Goal: Information Seeking & Learning: Learn about a topic

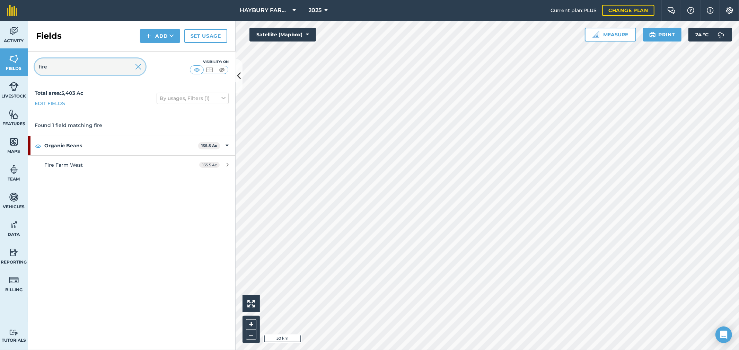
click at [121, 66] on input "fire" at bounding box center [90, 67] width 111 height 17
click at [140, 64] on img at bounding box center [138, 67] width 6 height 8
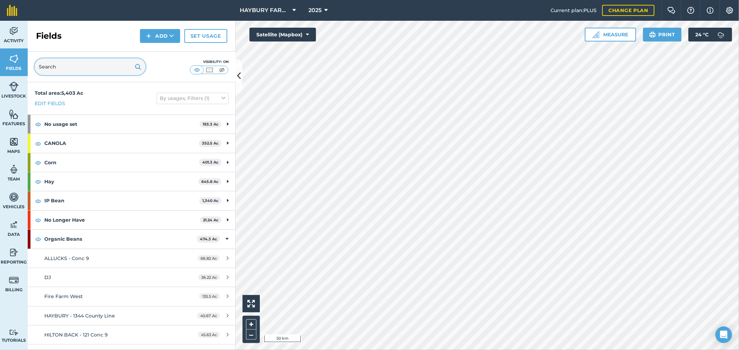
click at [87, 61] on input "text" at bounding box center [90, 67] width 111 height 17
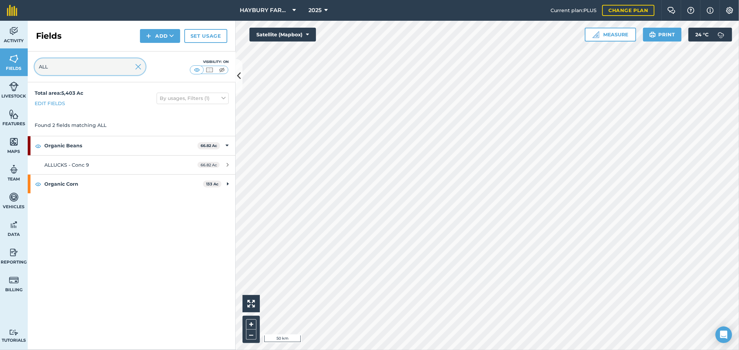
type input "ALLE"
drag, startPoint x: 88, startPoint y: 61, endPoint x: -19, endPoint y: 54, distance: 107.6
click at [0, 54] on html "HAYBURY FARMS INC 2025 Current plan : PLUS Change plan Farm Chat Help Info Sett…" at bounding box center [369, 175] width 739 height 350
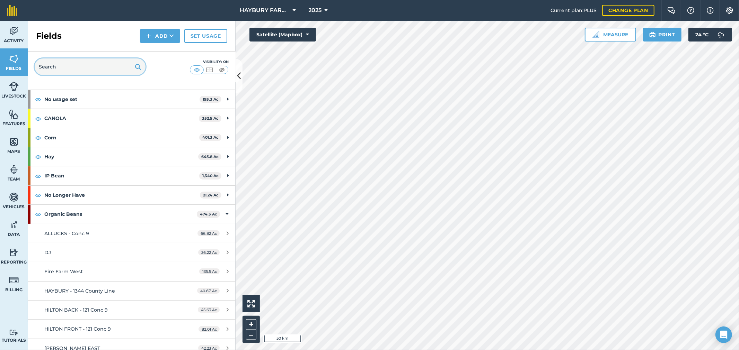
scroll to position [38, 0]
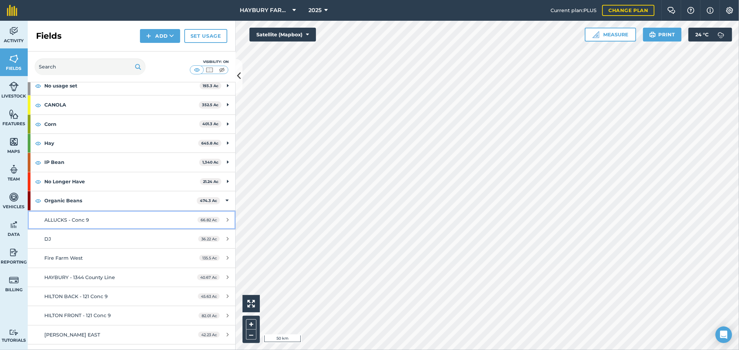
click at [93, 220] on div "ALLUCKS - Conc 9" at bounding box center [109, 220] width 130 height 8
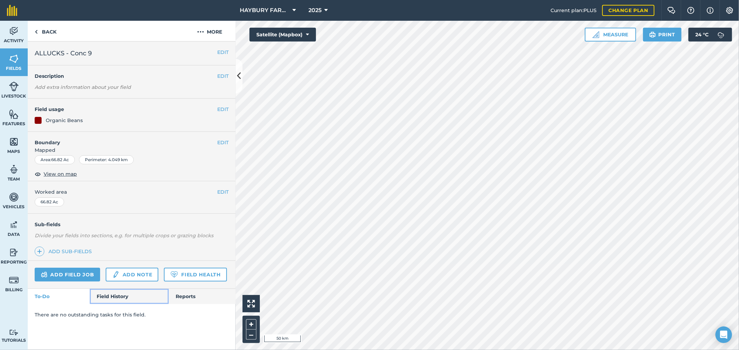
click at [113, 296] on link "Field History" at bounding box center [129, 296] width 79 height 15
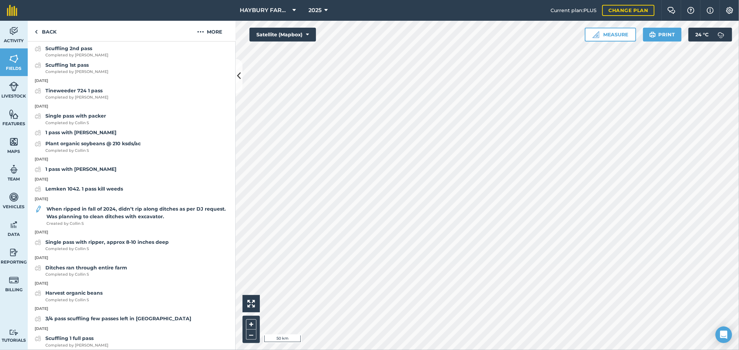
scroll to position [307, 0]
drag, startPoint x: 66, startPoint y: 196, endPoint x: 32, endPoint y: 198, distance: 34.0
click at [32, 182] on p "[DATE]" at bounding box center [132, 179] width 208 height 6
copy p "[DATE]"
drag, startPoint x: 103, startPoint y: 207, endPoint x: 44, endPoint y: 209, distance: 58.9
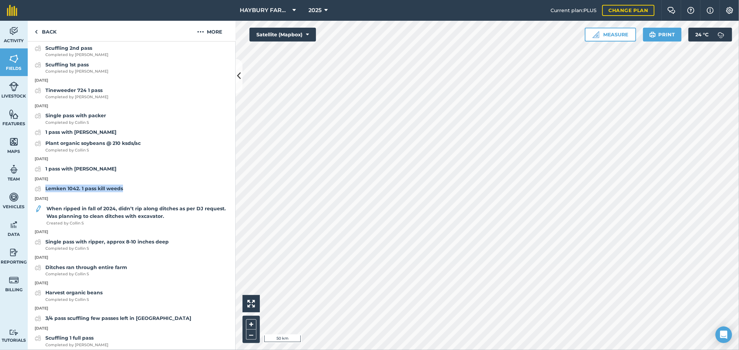
click at [44, 193] on div "Lemken 1042. 1 pass kill weeds" at bounding box center [132, 189] width 208 height 8
copy strong "Lemken 1042. 1 pass kill weeds"
click at [75, 173] on div "1 pass with [PERSON_NAME]" at bounding box center [80, 169] width 71 height 8
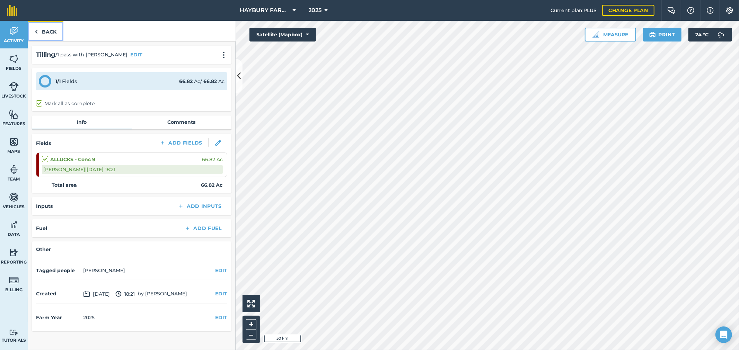
click at [45, 30] on link "Back" at bounding box center [46, 31] width 36 height 20
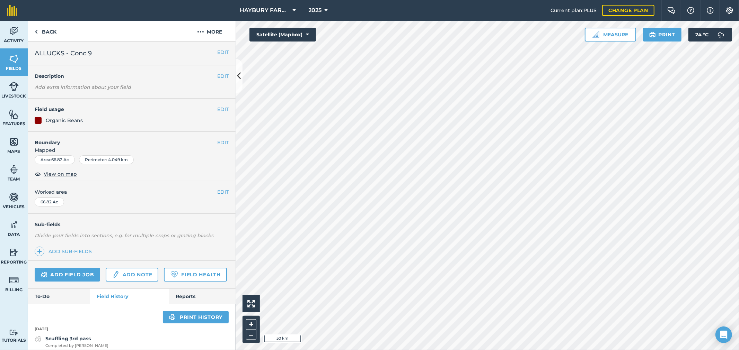
scroll to position [269, 0]
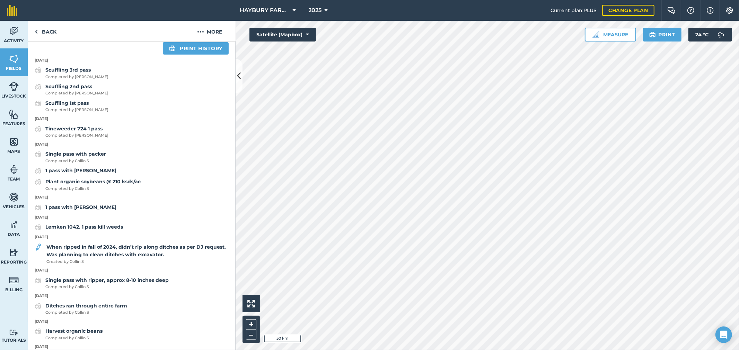
drag, startPoint x: 71, startPoint y: 216, endPoint x: 33, endPoint y: 217, distance: 37.4
click at [33, 201] on p "[DATE]" at bounding box center [132, 198] width 208 height 6
copy p "[DATE]"
drag, startPoint x: 91, startPoint y: 228, endPoint x: 46, endPoint y: 229, distance: 45.4
click at [46, 212] on div "1 pass with [PERSON_NAME]" at bounding box center [132, 208] width 208 height 8
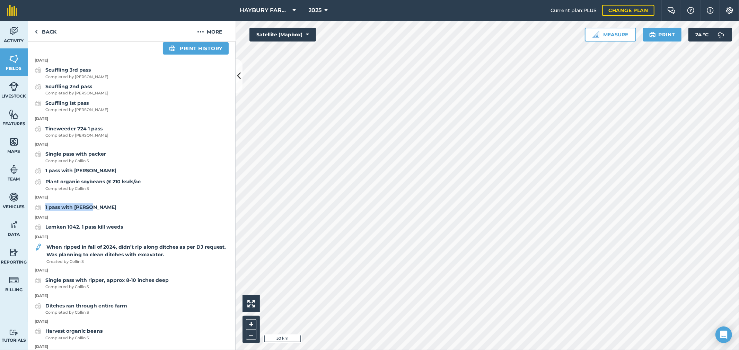
copy strong "1 pass with [PERSON_NAME]"
click at [103, 175] on div "1 pass with [PERSON_NAME]" at bounding box center [132, 171] width 208 height 8
drag, startPoint x: 67, startPoint y: 164, endPoint x: 35, endPoint y: 166, distance: 32.3
click at [35, 148] on p "[DATE]" at bounding box center [132, 145] width 208 height 6
copy p "[DATE]"
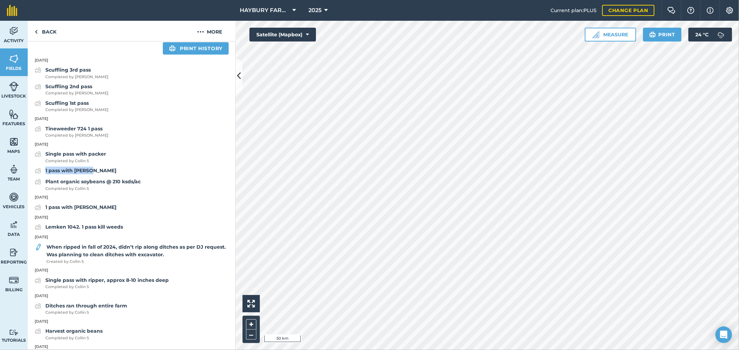
drag, startPoint x: 84, startPoint y: 190, endPoint x: 45, endPoint y: 193, distance: 39.3
click at [45, 175] on div "1 pass with [PERSON_NAME]" at bounding box center [132, 171] width 208 height 8
copy strong "1 pass with [PERSON_NAME]"
drag, startPoint x: 108, startPoint y: 172, endPoint x: 46, endPoint y: 172, distance: 61.6
click at [46, 164] on div "Single pass with packer Completed by Collin S" at bounding box center [132, 157] width 208 height 14
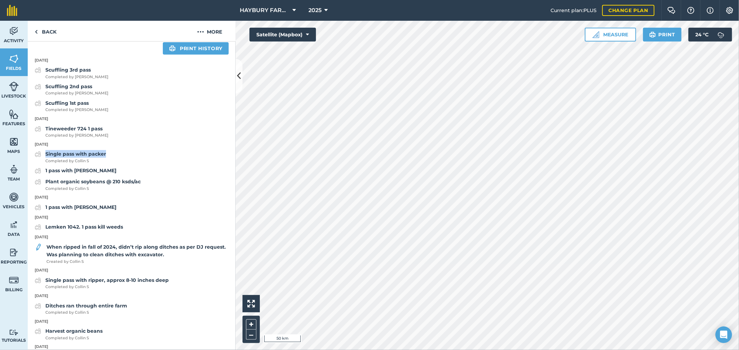
copy strong "Single pass with packer"
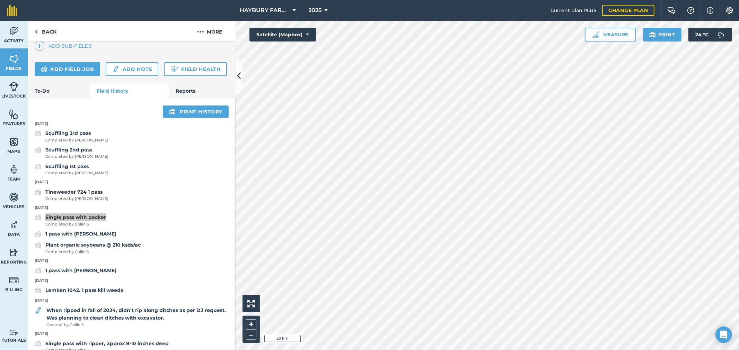
scroll to position [192, 0]
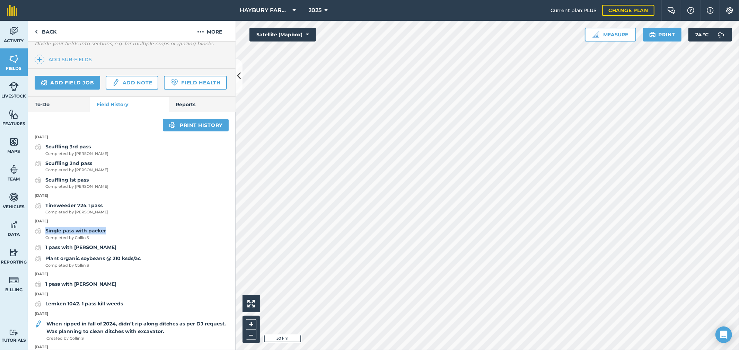
drag, startPoint x: 71, startPoint y: 215, endPoint x: 33, endPoint y: 215, distance: 38.1
click at [33, 199] on p "[DATE]" at bounding box center [132, 196] width 208 height 6
copy p "[DATE]"
drag, startPoint x: 64, startPoint y: 157, endPoint x: 35, endPoint y: 156, distance: 29.4
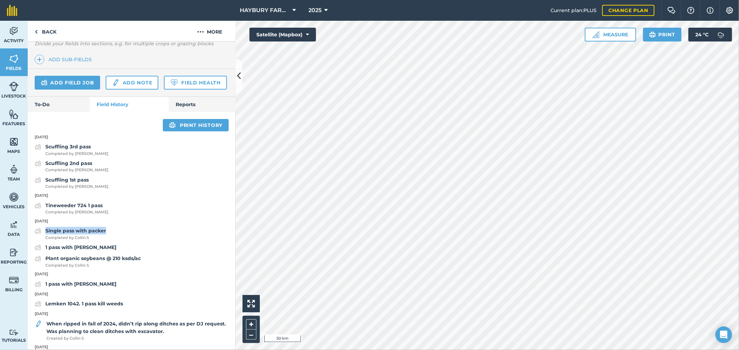
click at [35, 141] on p "[DATE]" at bounding box center [132, 137] width 208 height 6
copy p "[DATE]"
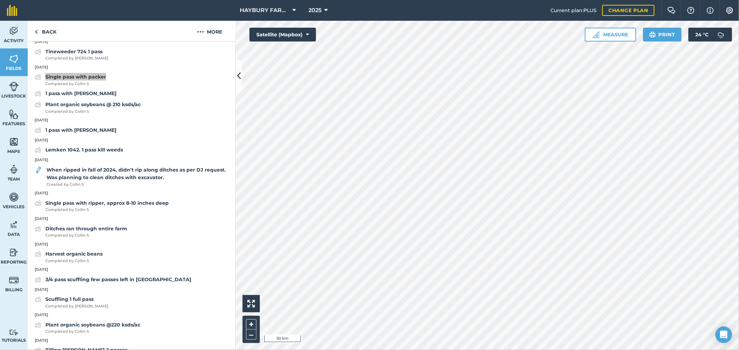
scroll to position [385, 0]
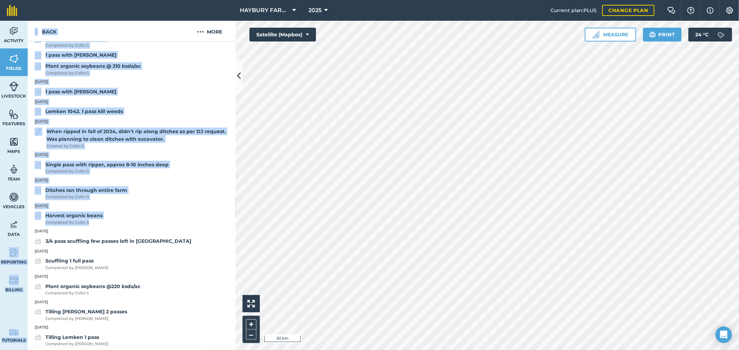
drag, startPoint x: 116, startPoint y: 243, endPoint x: 27, endPoint y: 225, distance: 90.8
click at [27, 225] on div "Activity Fields Livestock Features Maps Team Vehicles Data Reporting Billing Tu…" at bounding box center [369, 186] width 739 height 330
click at [142, 226] on div "Harvest organic beans Completed by Collin S" at bounding box center [132, 219] width 208 height 14
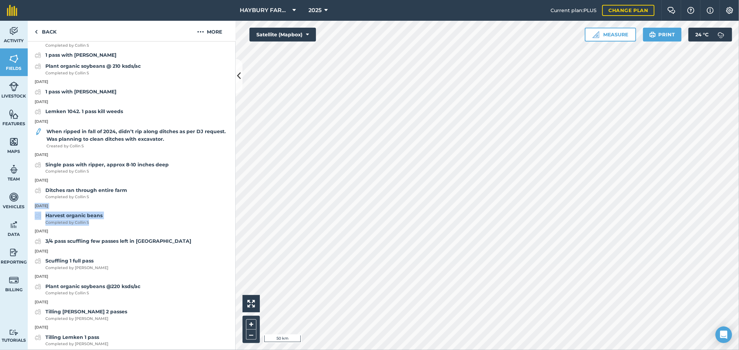
drag, startPoint x: 135, startPoint y: 244, endPoint x: 31, endPoint y: 226, distance: 105.9
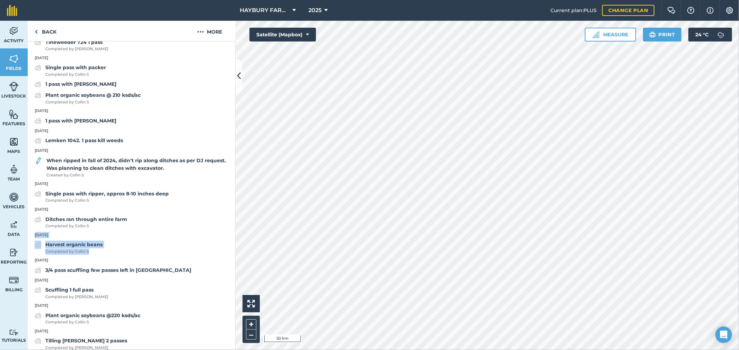
scroll to position [231, 0]
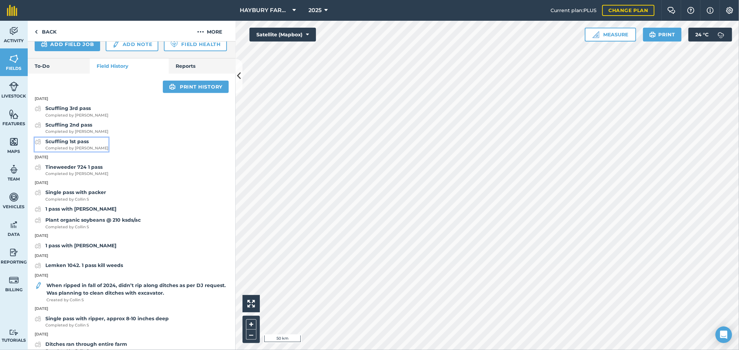
click at [60, 145] on strong "Scuffling 1st pass" at bounding box center [66, 142] width 43 height 6
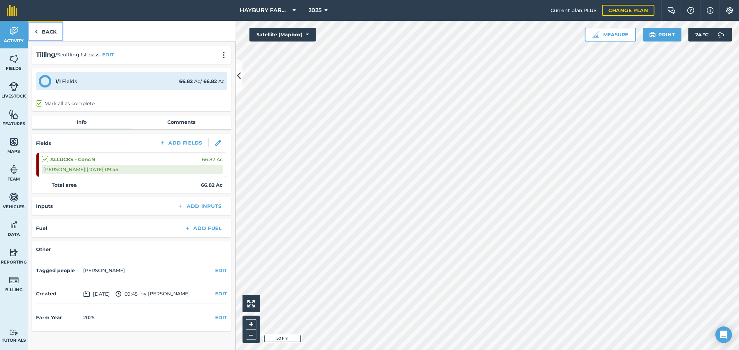
click at [39, 29] on link "Back" at bounding box center [46, 31] width 36 height 20
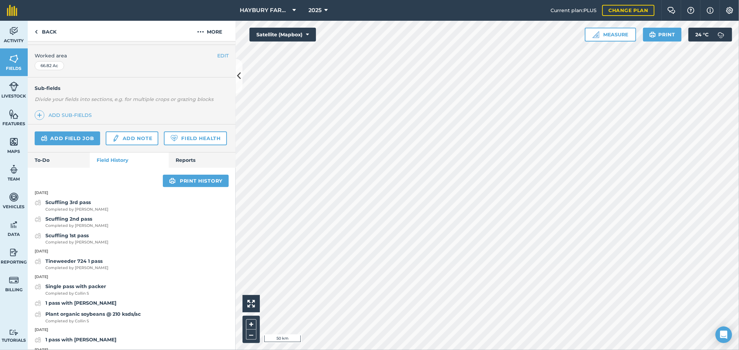
scroll to position [154, 0]
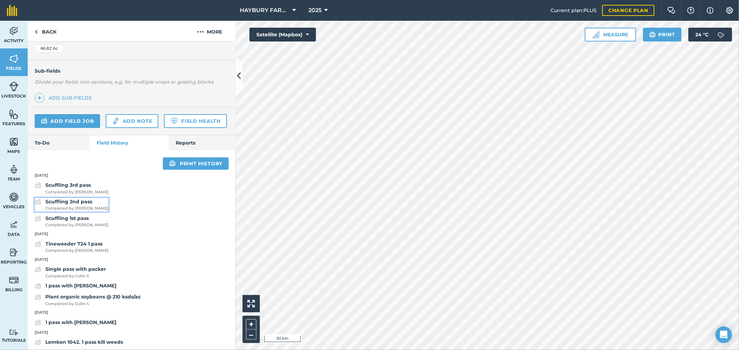
click at [78, 205] on strong "Scuffling 2nd pass" at bounding box center [68, 202] width 47 height 6
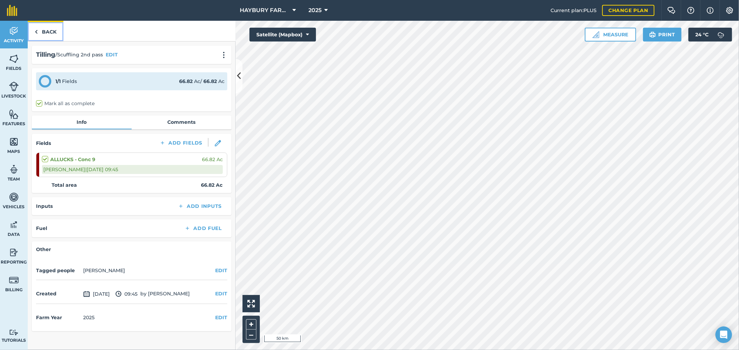
click at [49, 35] on link "Back" at bounding box center [46, 31] width 36 height 20
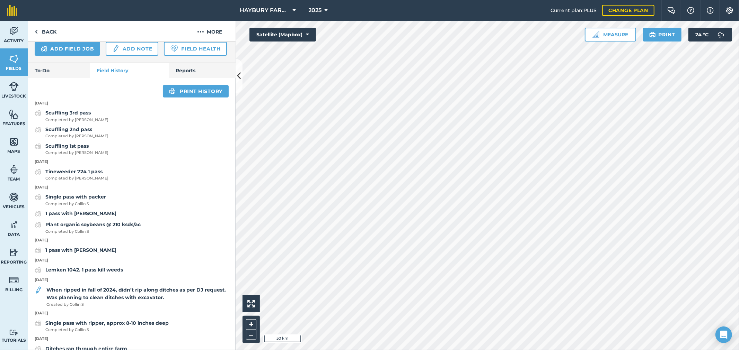
scroll to position [231, 0]
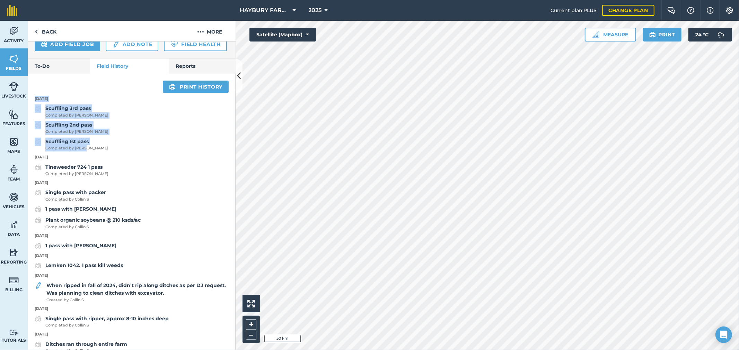
drag, startPoint x: 101, startPoint y: 169, endPoint x: 29, endPoint y: 112, distance: 91.5
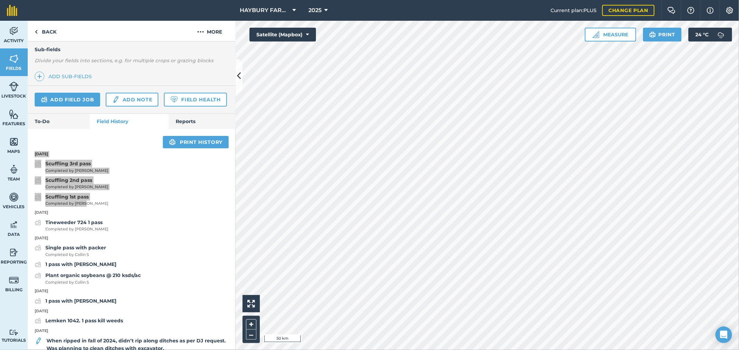
scroll to position [154, 0]
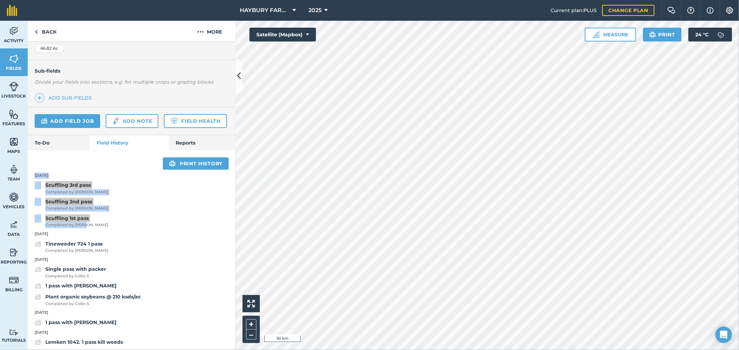
click at [140, 229] on div "Scuffling 1st pass Completed by [PERSON_NAME]" at bounding box center [132, 222] width 208 height 14
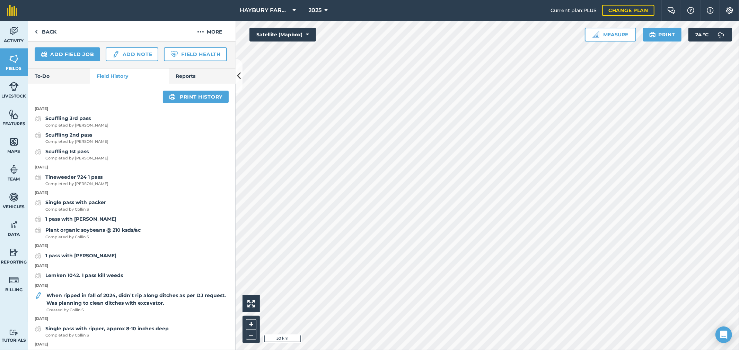
scroll to position [231, 0]
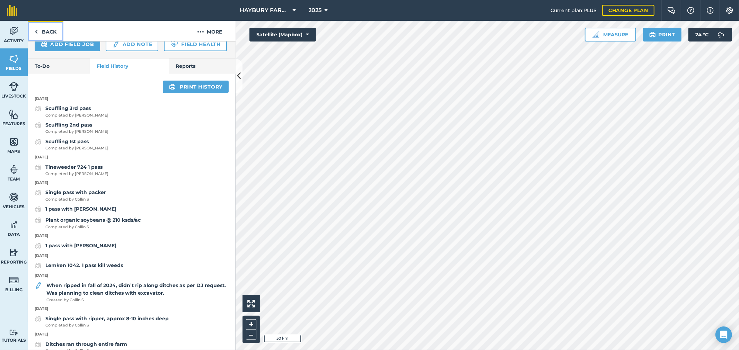
click at [48, 29] on link "Back" at bounding box center [46, 31] width 36 height 20
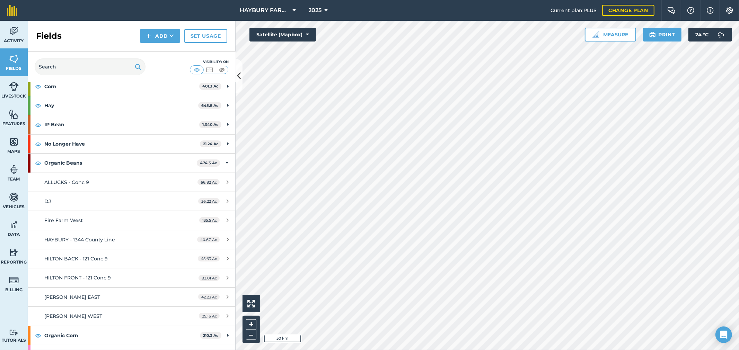
scroll to position [77, 0]
click at [86, 201] on div "DJ" at bounding box center [109, 201] width 130 height 8
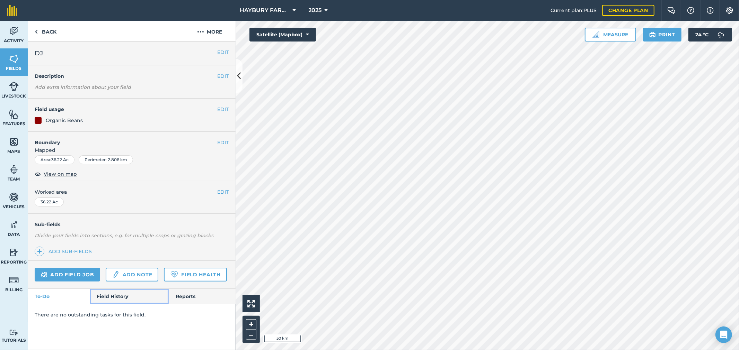
click at [116, 294] on link "Field History" at bounding box center [129, 296] width 79 height 15
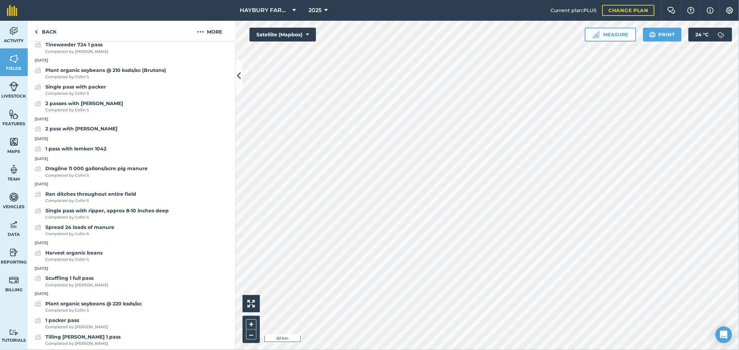
scroll to position [307, 0]
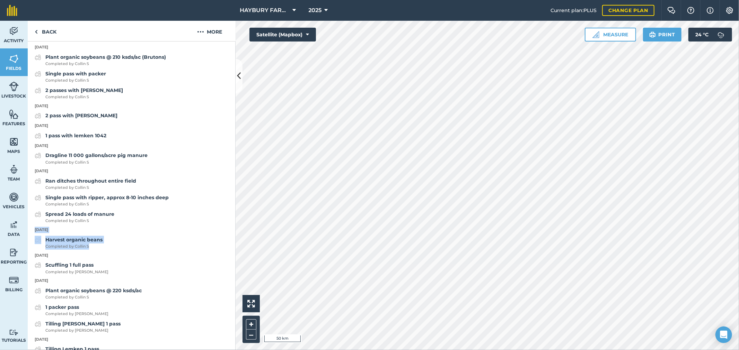
drag, startPoint x: 119, startPoint y: 268, endPoint x: 32, endPoint y: 250, distance: 89.4
click at [157, 166] on div "Dragline 11 000 gallons/acre pig manure Completed by Collin S" at bounding box center [132, 159] width 208 height 14
click at [147, 250] on div "Harvest organic beans Completed by Collin S" at bounding box center [132, 243] width 208 height 14
drag, startPoint x: 121, startPoint y: 266, endPoint x: 35, endPoint y: 249, distance: 88.2
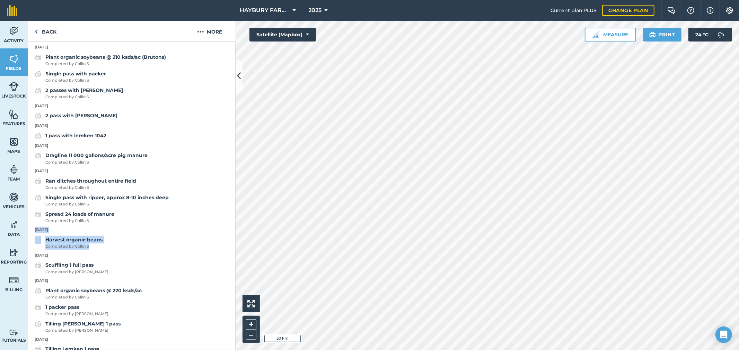
click at [38, 35] on link "Back" at bounding box center [46, 31] width 36 height 20
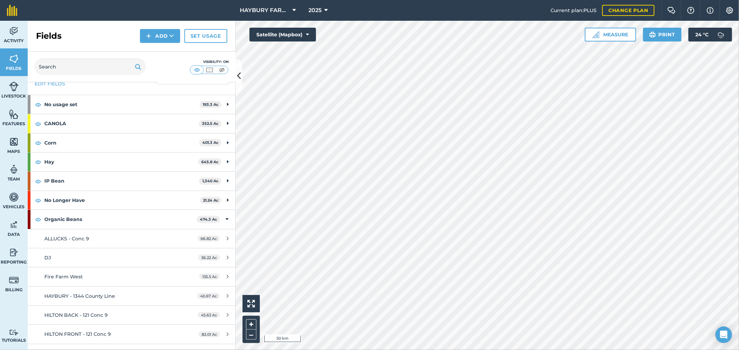
scroll to position [38, 0]
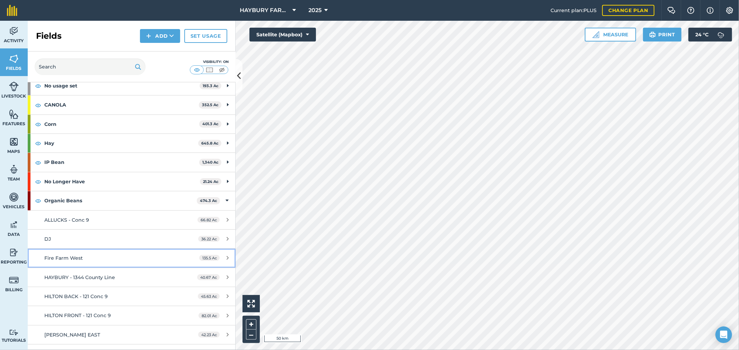
click at [72, 262] on div "Fire Farm West" at bounding box center [109, 259] width 130 height 8
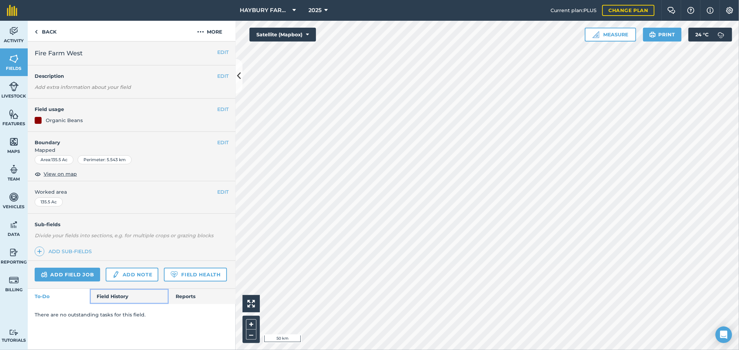
click at [106, 294] on link "Field History" at bounding box center [129, 296] width 79 height 15
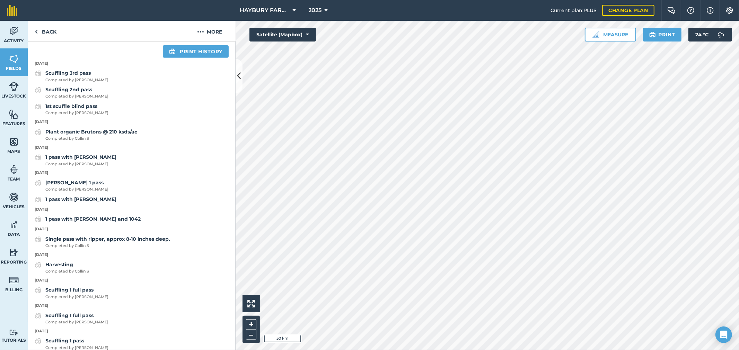
scroll to position [307, 0]
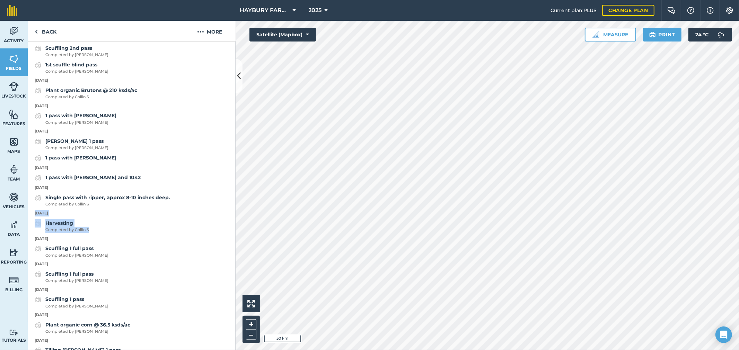
drag, startPoint x: 101, startPoint y: 250, endPoint x: 32, endPoint y: 233, distance: 71.8
click at [32, 233] on div "[DATE] Scuffling 3rd pass Completed by [PERSON_NAME] 2nd pass Completed by [PER…" at bounding box center [132, 355] width 208 height 678
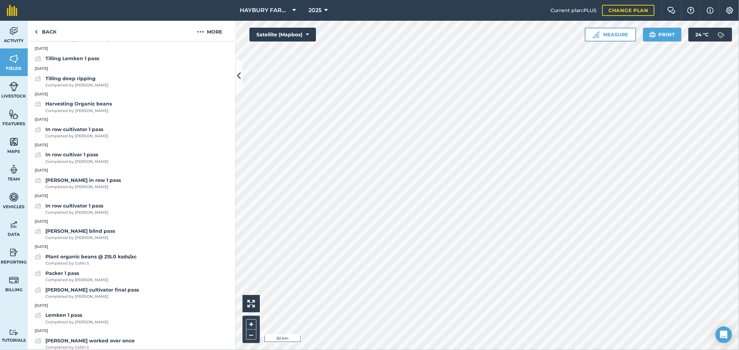
scroll to position [655, 0]
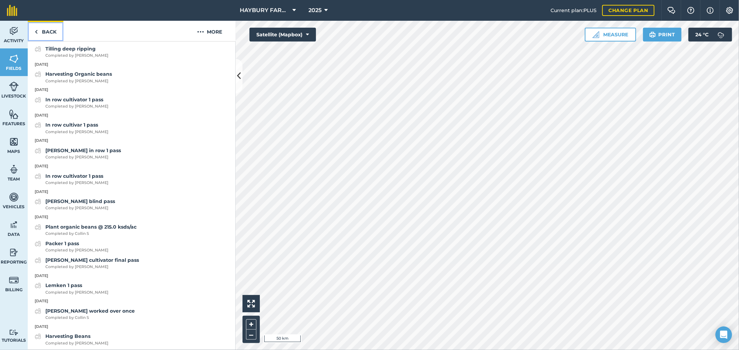
click at [48, 26] on link "Back" at bounding box center [46, 31] width 36 height 20
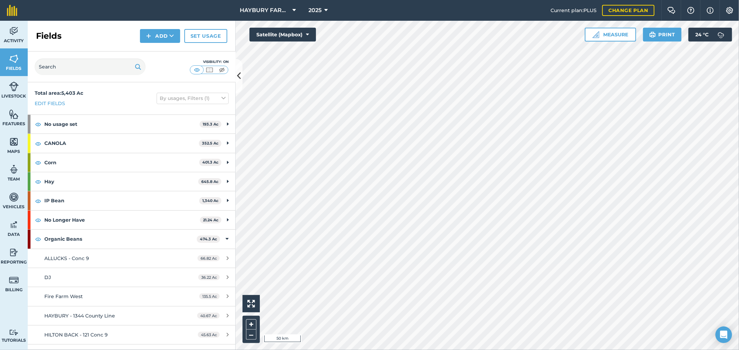
scroll to position [38, 0]
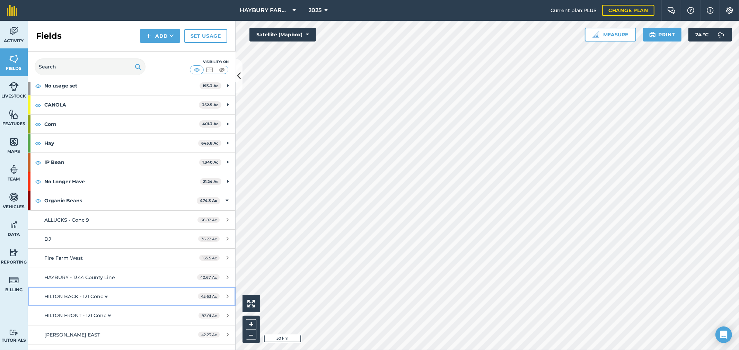
click at [80, 300] on div "HILTON BACK - 121 Conc 9" at bounding box center [109, 297] width 130 height 8
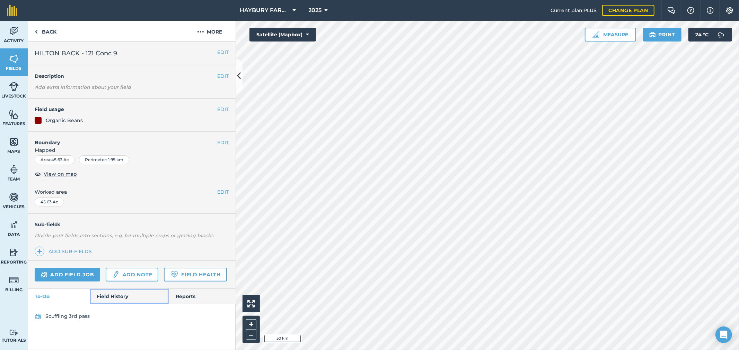
click at [111, 293] on link "Field History" at bounding box center [129, 296] width 79 height 15
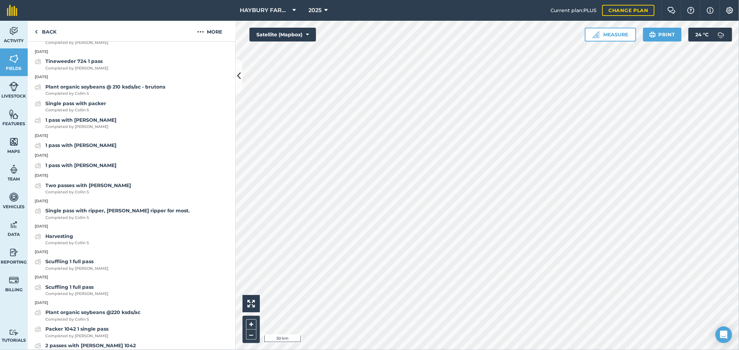
scroll to position [346, 0]
drag, startPoint x: 93, startPoint y: 260, endPoint x: 35, endPoint y: 245, distance: 59.8
click at [41, 26] on link "Back" at bounding box center [46, 31] width 36 height 20
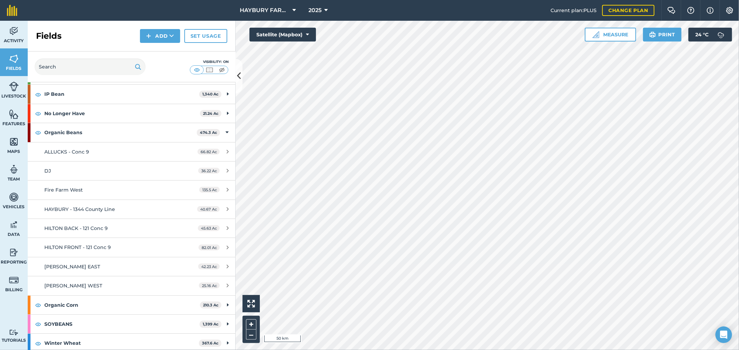
scroll to position [109, 0]
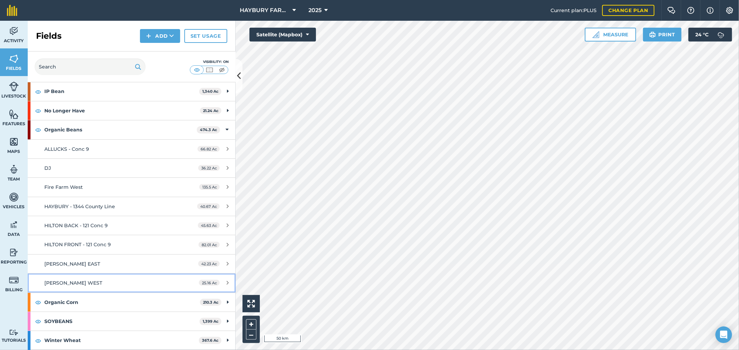
click at [92, 278] on link "[PERSON_NAME] WEST 25.16 Ac" at bounding box center [132, 283] width 208 height 19
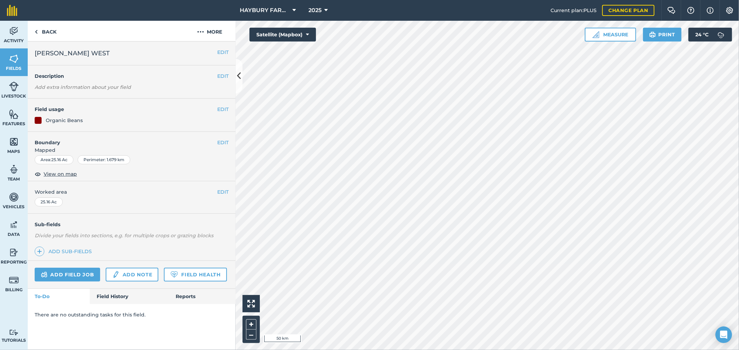
click at [107, 288] on div "Add field job Add note Field Health" at bounding box center [132, 275] width 208 height 28
click at [107, 294] on link "Field History" at bounding box center [129, 296] width 79 height 15
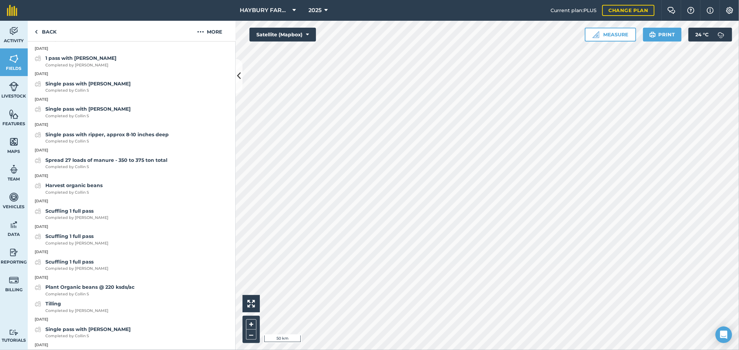
scroll to position [385, 0]
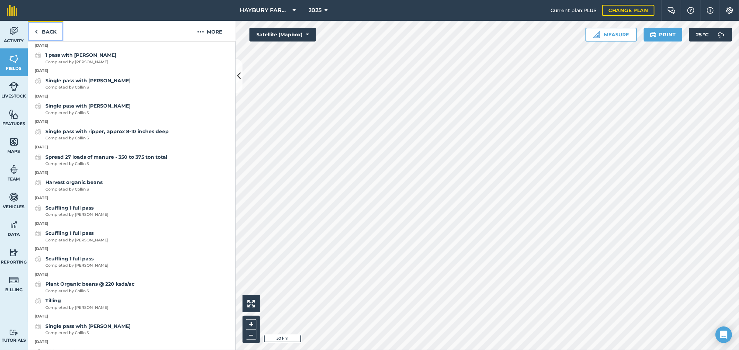
click at [37, 29] on img at bounding box center [36, 32] width 3 height 8
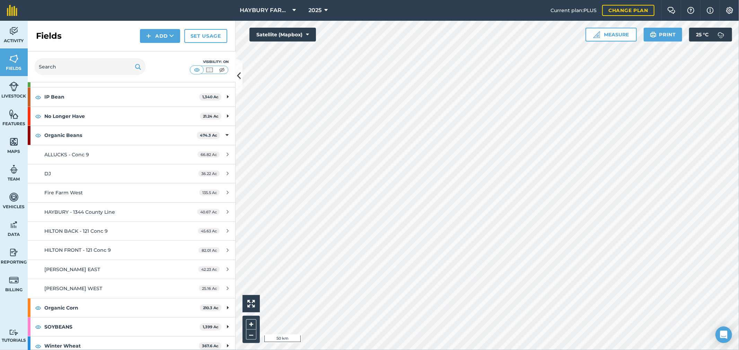
scroll to position [109, 0]
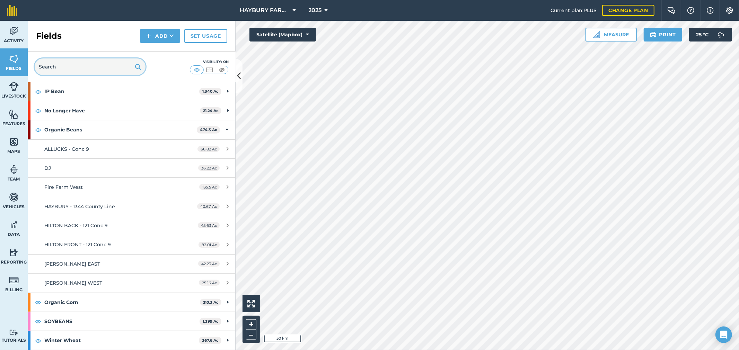
click at [54, 71] on input "text" at bounding box center [90, 67] width 111 height 17
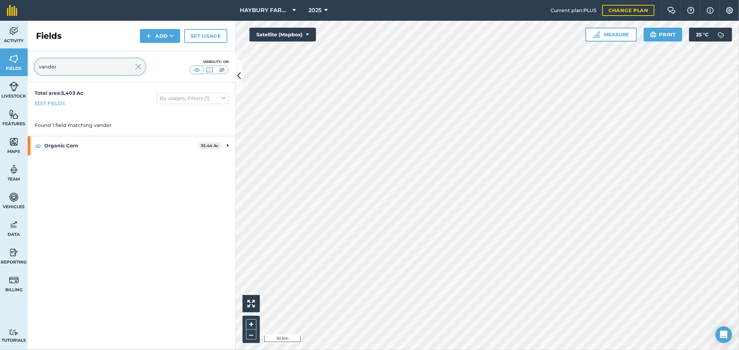
type input "vander"
click at [70, 149] on strong "Organic Corn" at bounding box center [120, 145] width 153 height 19
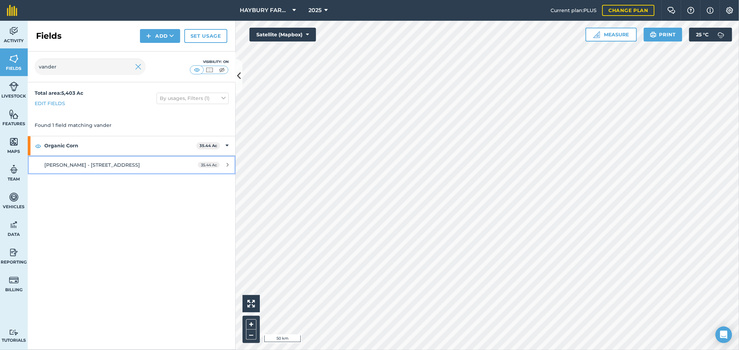
click at [73, 166] on span "[PERSON_NAME] - [STREET_ADDRESS]" at bounding box center [92, 165] width 96 height 6
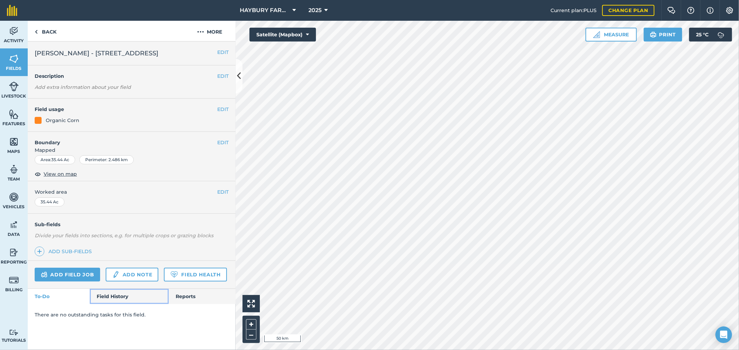
click at [127, 299] on link "Field History" at bounding box center [129, 296] width 79 height 15
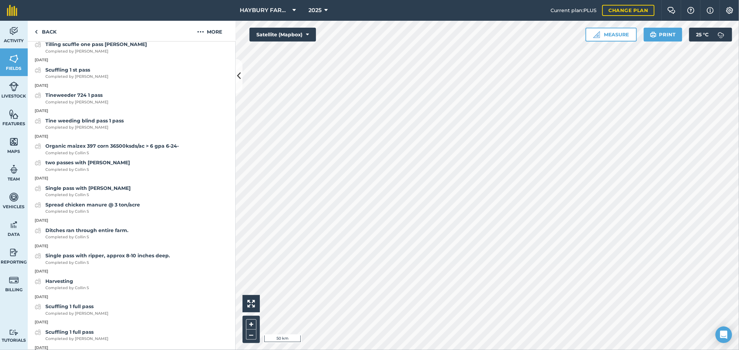
scroll to position [307, 0]
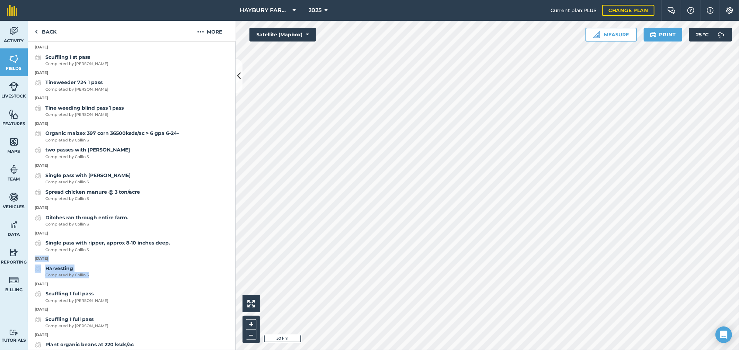
drag, startPoint x: 92, startPoint y: 295, endPoint x: 28, endPoint y: 274, distance: 67.2
click at [46, 30] on link "Back" at bounding box center [46, 31] width 36 height 20
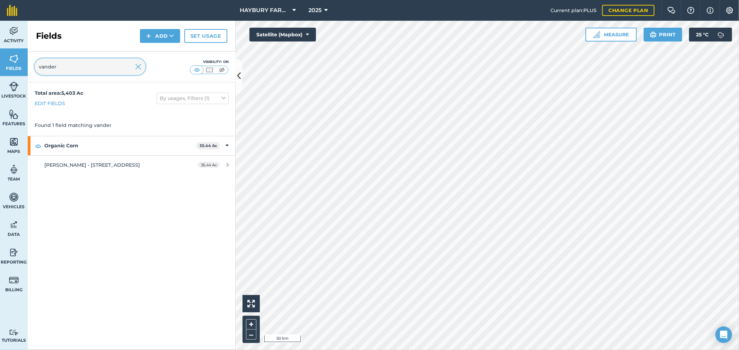
drag, startPoint x: 63, startPoint y: 71, endPoint x: 12, endPoint y: 68, distance: 51.3
click at [12, 68] on div "Activity Fields Livestock Features Maps Team Vehicles Data Reporting Billing Tu…" at bounding box center [369, 186] width 739 height 330
type input "haybury"
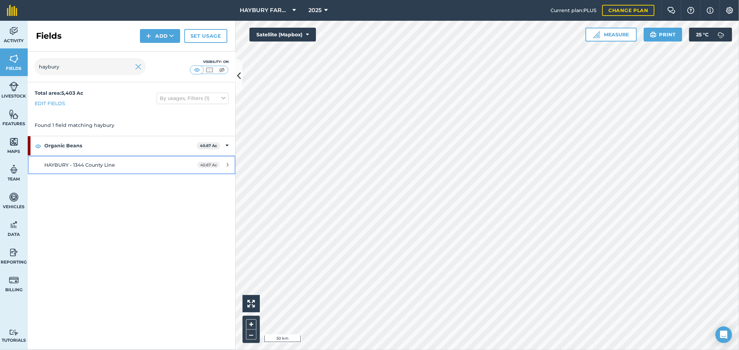
click at [89, 159] on link "HAYBURY - 1344 County Line 40.67 Ac" at bounding box center [132, 165] width 208 height 19
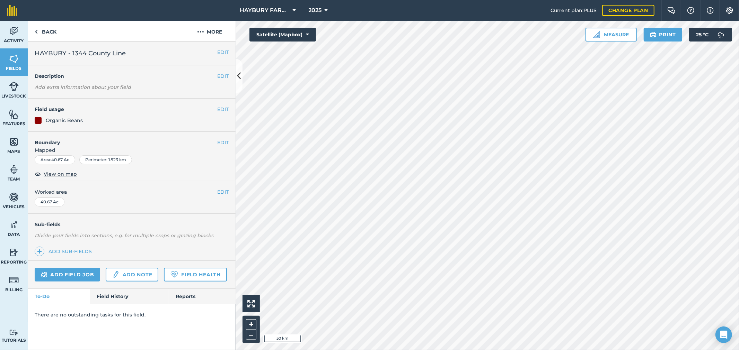
click at [109, 307] on div "There are no outstanding tasks for this field." at bounding box center [132, 314] width 208 height 21
click at [109, 305] on div "There are no outstanding tasks for this field." at bounding box center [132, 314] width 208 height 21
click at [113, 300] on link "Field History" at bounding box center [129, 296] width 79 height 15
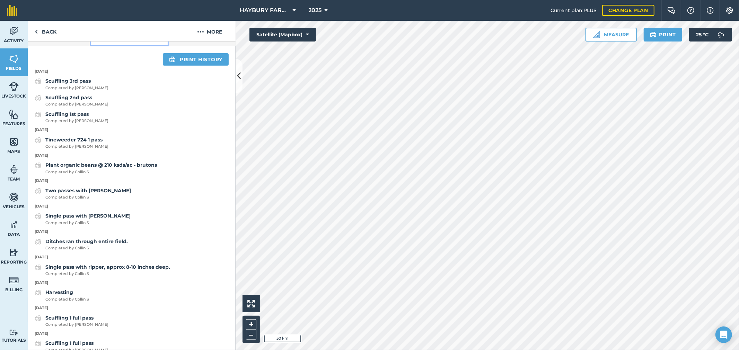
scroll to position [269, 0]
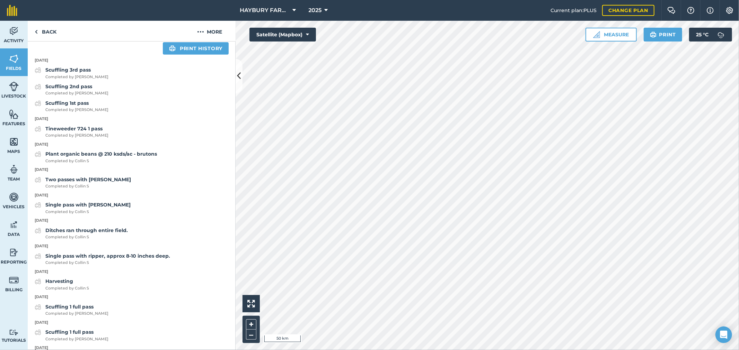
drag, startPoint x: 94, startPoint y: 311, endPoint x: 27, endPoint y: 294, distance: 69.7
click at [27, 294] on div "Activity Fields Livestock Features Maps Team Vehicles Data Reporting Billing Tu…" at bounding box center [369, 186] width 739 height 330
click at [131, 292] on div "Harvesting Completed by Collin S" at bounding box center [132, 285] width 208 height 14
click at [34, 33] on link "Back" at bounding box center [46, 31] width 36 height 20
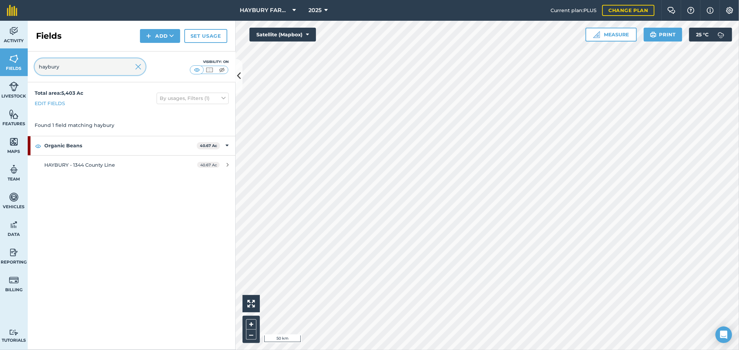
drag, startPoint x: 95, startPoint y: 68, endPoint x: 0, endPoint y: 68, distance: 94.9
click at [0, 68] on div "Activity Fields Livestock Features Maps Team Vehicles Data Reporting Billing Tu…" at bounding box center [369, 186] width 739 height 330
type input "dump"
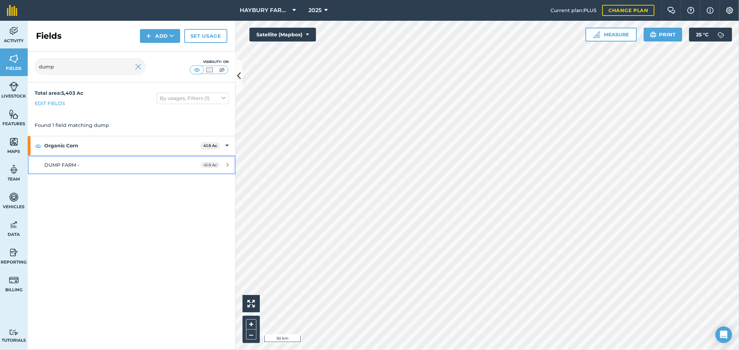
click at [68, 163] on span "DUMP FARM -" at bounding box center [61, 165] width 35 height 6
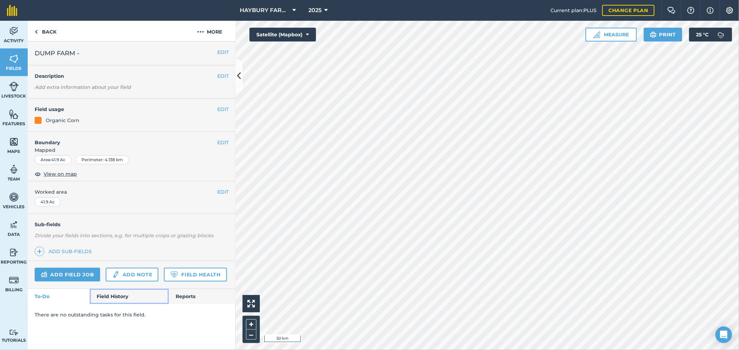
click at [116, 299] on link "Field History" at bounding box center [129, 296] width 79 height 15
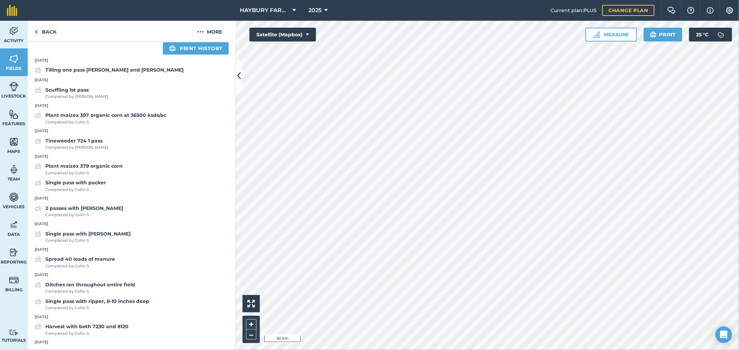
scroll to position [307, 0]
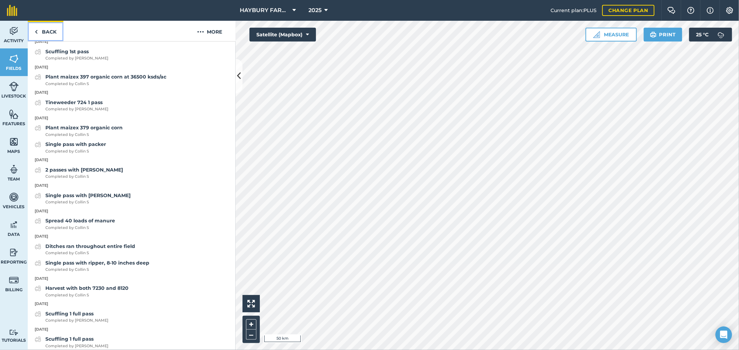
click at [45, 29] on link "Back" at bounding box center [46, 31] width 36 height 20
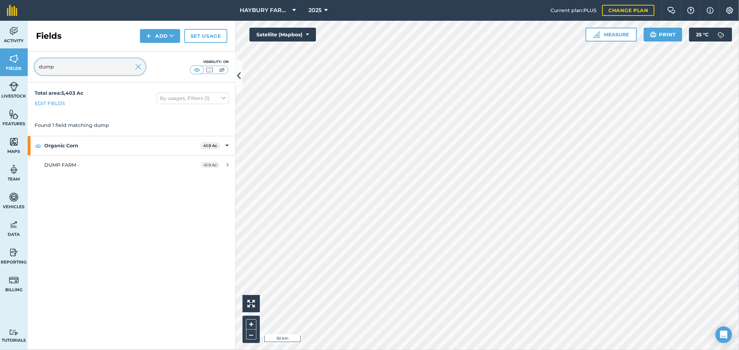
click at [79, 68] on input "dump" at bounding box center [90, 67] width 111 height 17
click at [35, 67] on input "dump" at bounding box center [90, 67] width 111 height 17
type input "[PERSON_NAME]"
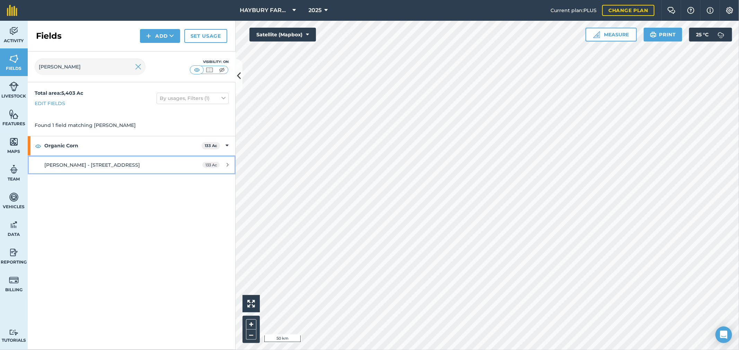
click at [73, 163] on span "[PERSON_NAME] - [STREET_ADDRESS]" at bounding box center [92, 165] width 96 height 6
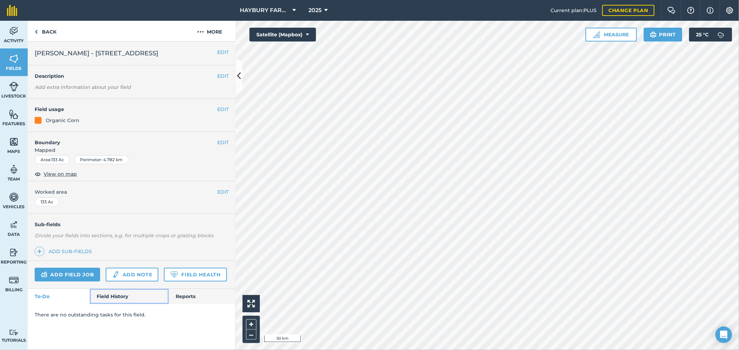
click at [112, 296] on link "Field History" at bounding box center [129, 296] width 79 height 15
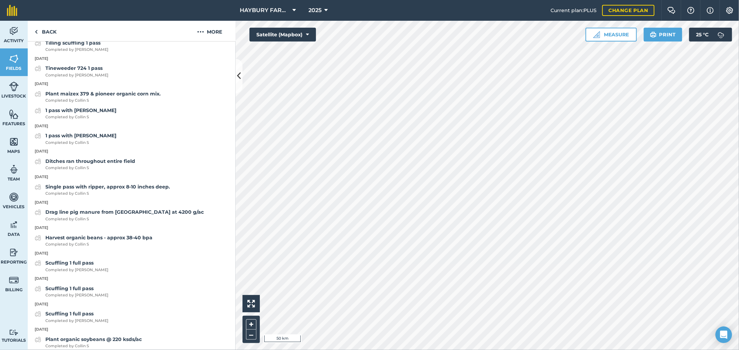
scroll to position [346, 0]
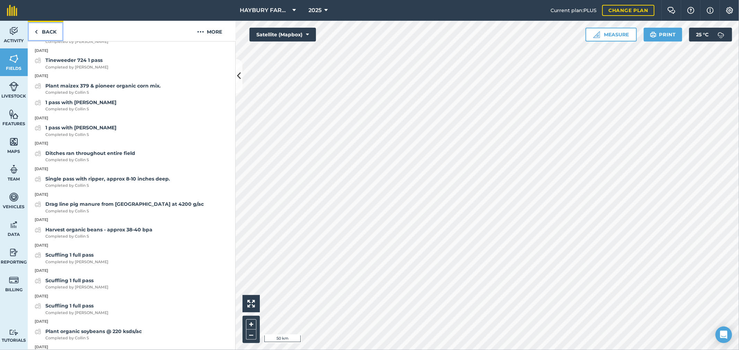
click at [49, 29] on link "Back" at bounding box center [46, 31] width 36 height 20
